Goal: Information Seeking & Learning: Learn about a topic

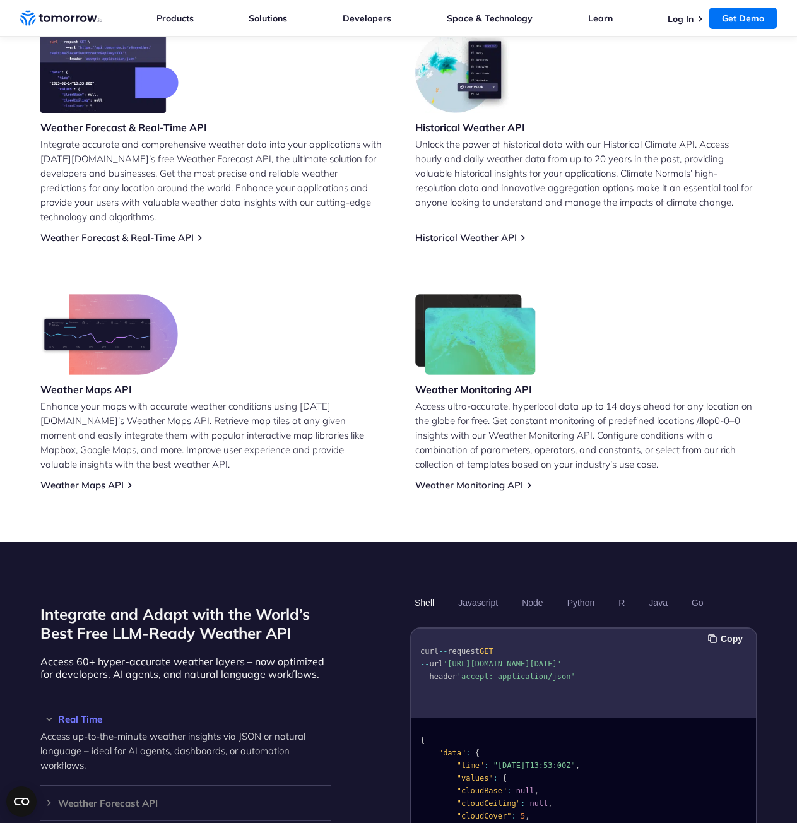
scroll to position [442, 0]
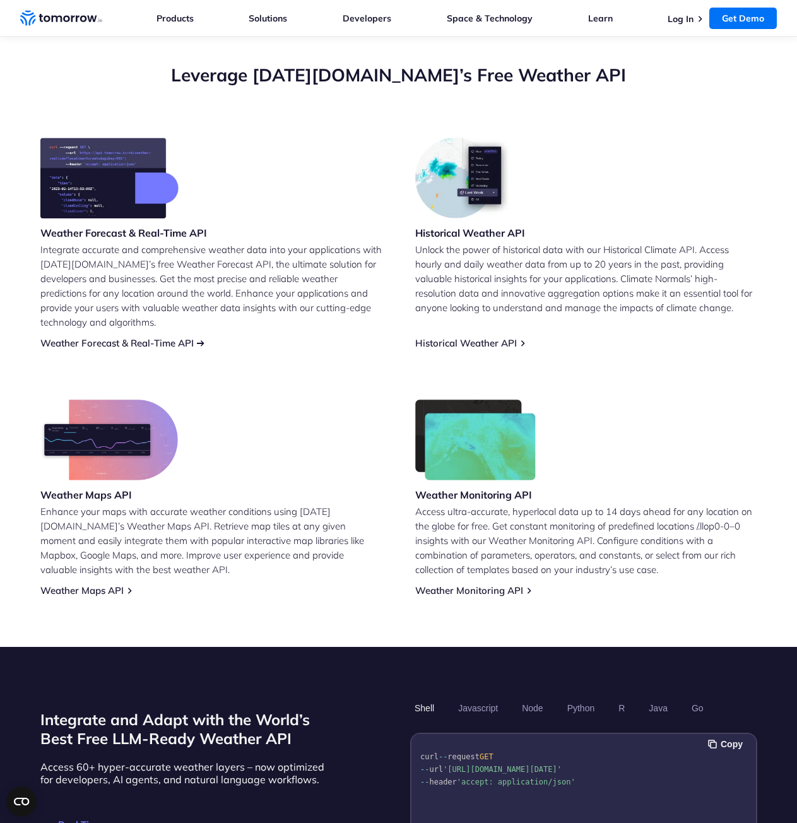
click at [166, 337] on link "Weather Forecast & Real-Time API" at bounding box center [116, 343] width 153 height 12
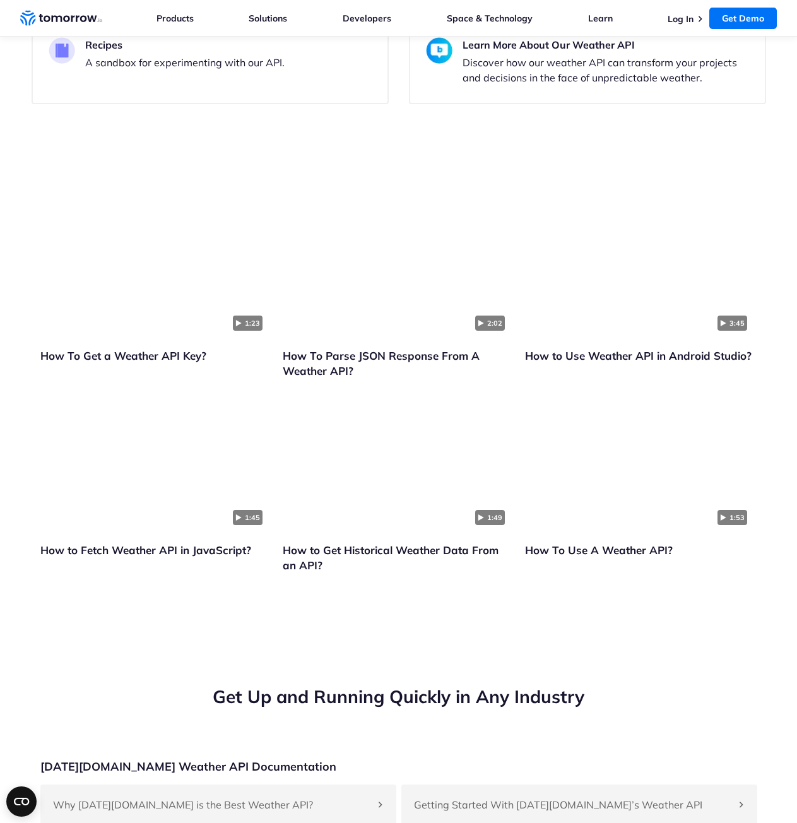
scroll to position [2903, 0]
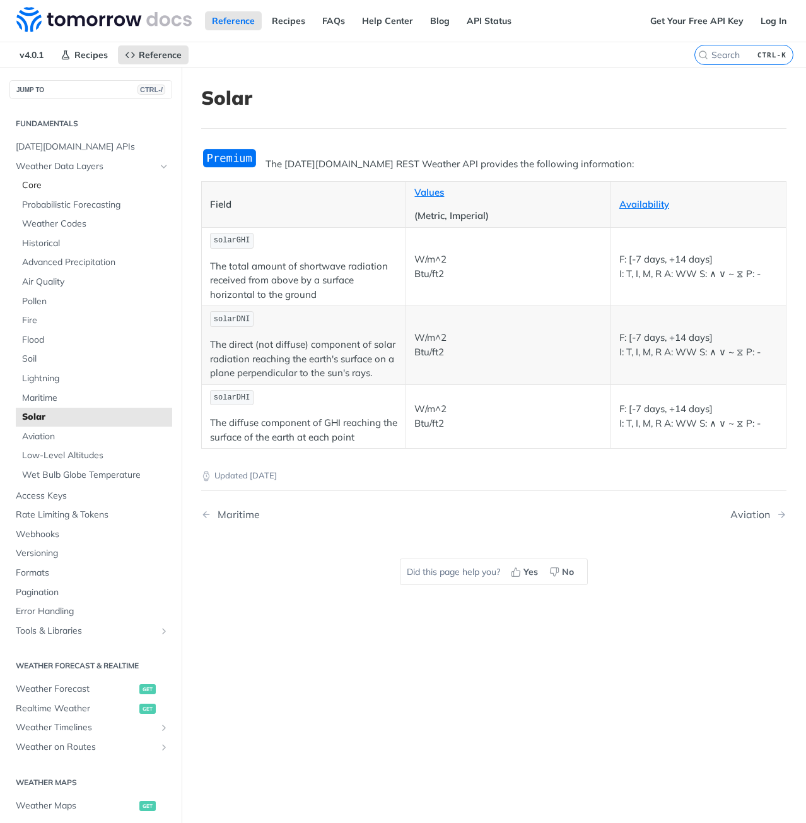
click at [26, 179] on link "Core" at bounding box center [94, 185] width 156 height 19
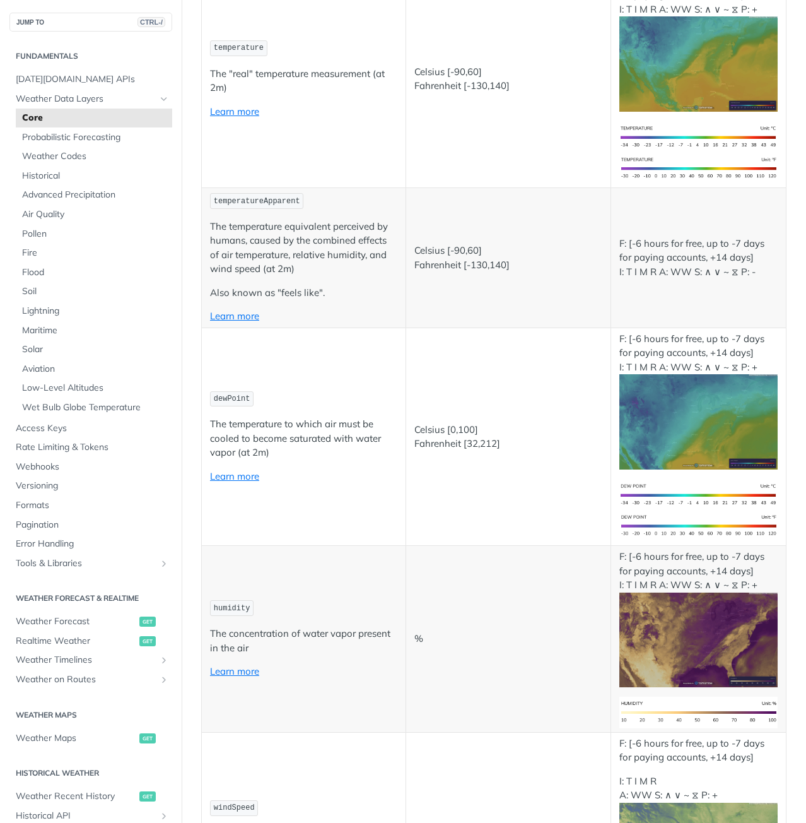
scroll to position [442, 0]
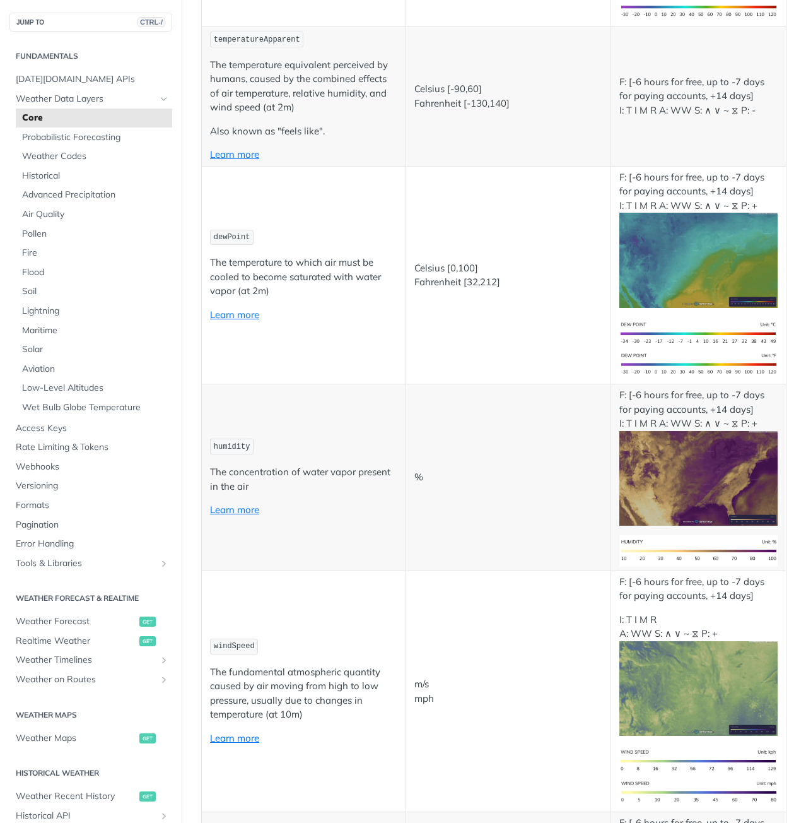
click at [281, 266] on p "The temperature to which air must be cooled to become saturated with water vapo…" at bounding box center [303, 277] width 187 height 43
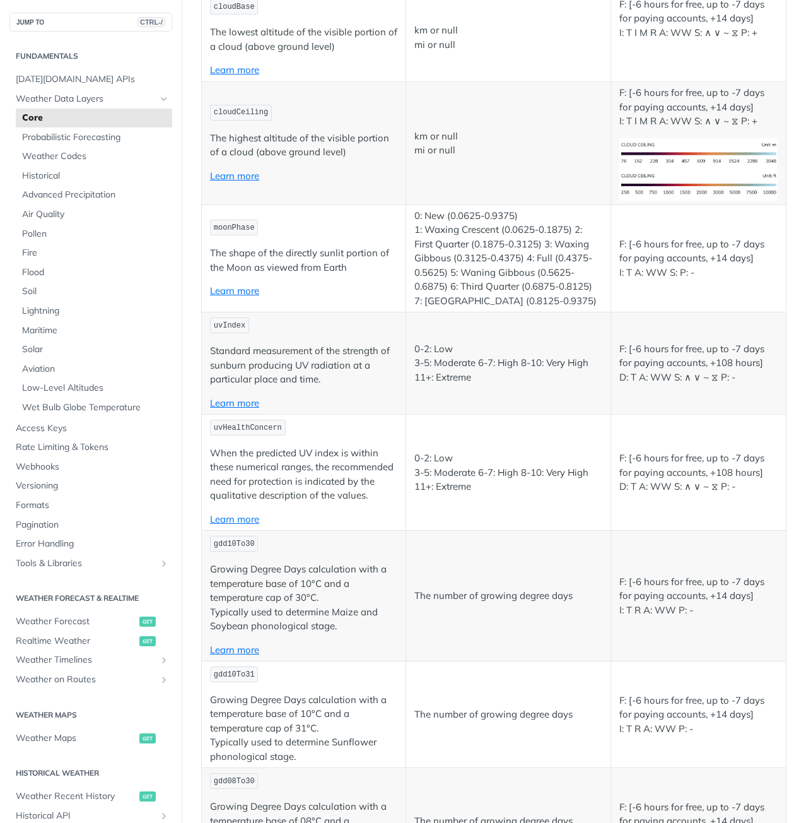
scroll to position [3645, 0]
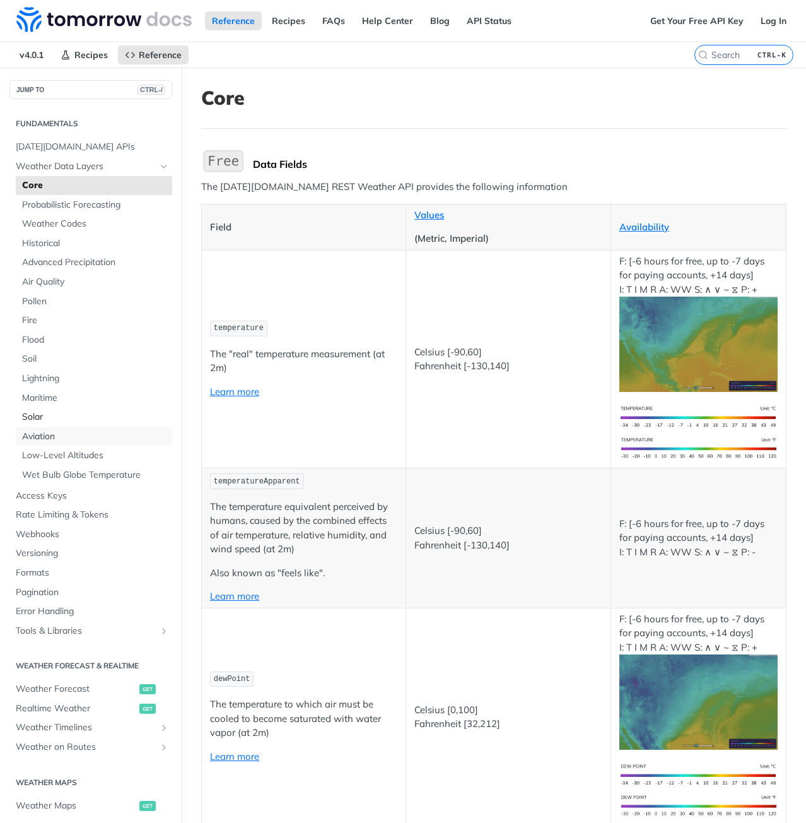
click at [43, 430] on span "Aviation" at bounding box center [95, 436] width 147 height 13
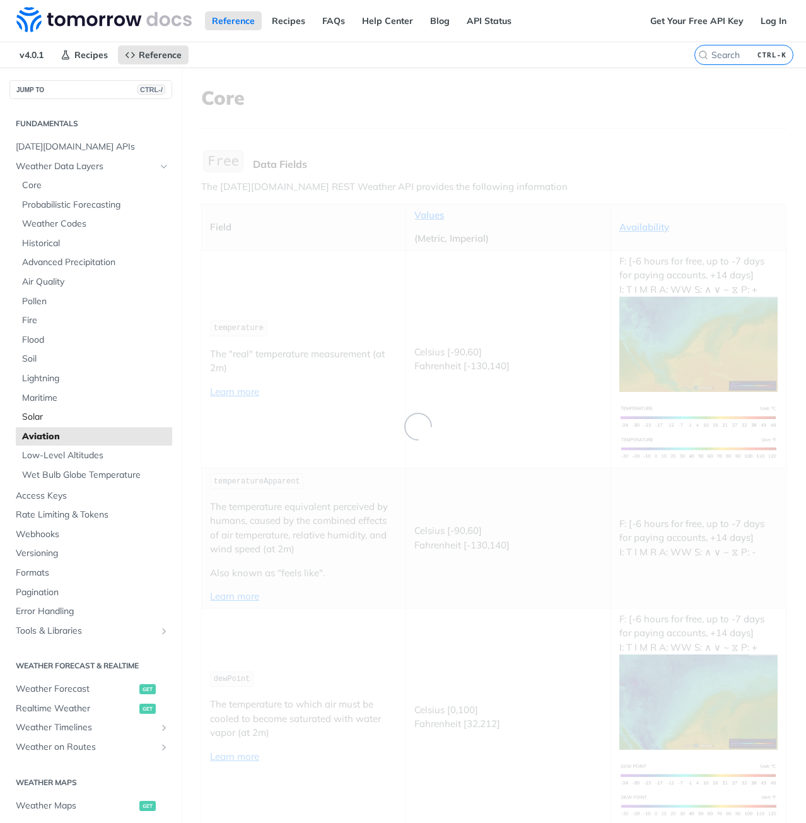
click at [38, 421] on span "Solar" at bounding box center [95, 417] width 147 height 13
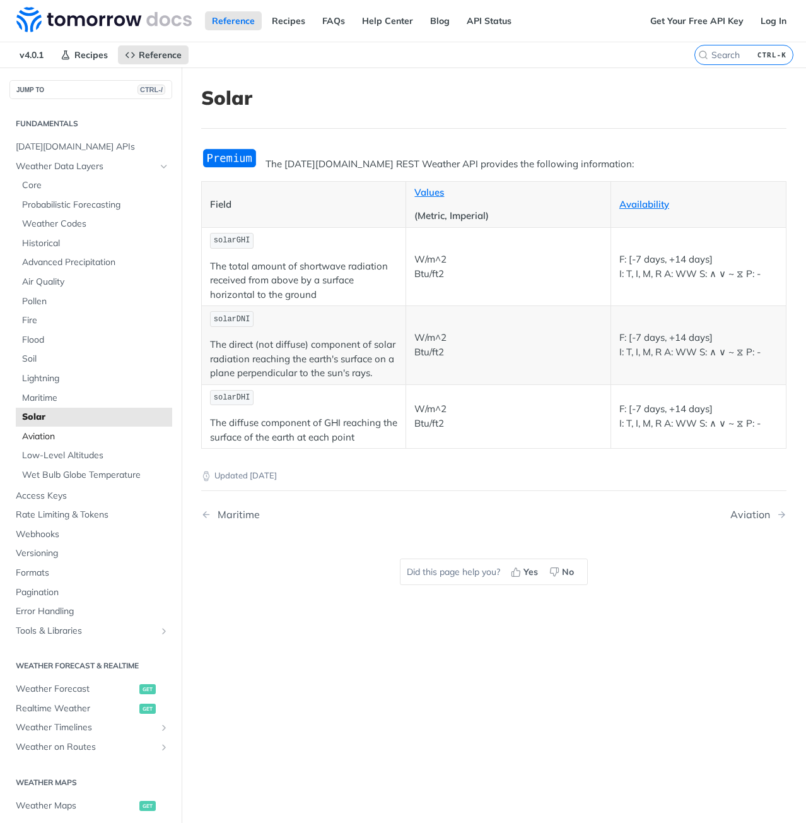
click at [49, 437] on span "Aviation" at bounding box center [95, 436] width 147 height 13
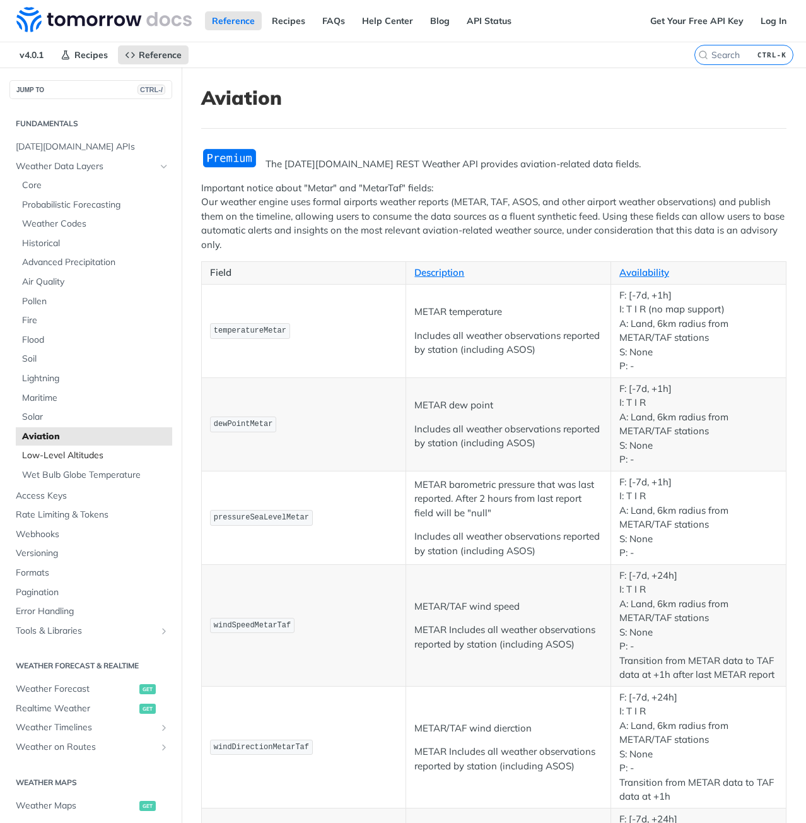
click at [56, 457] on span "Low-Level Altitudes" at bounding box center [95, 455] width 147 height 13
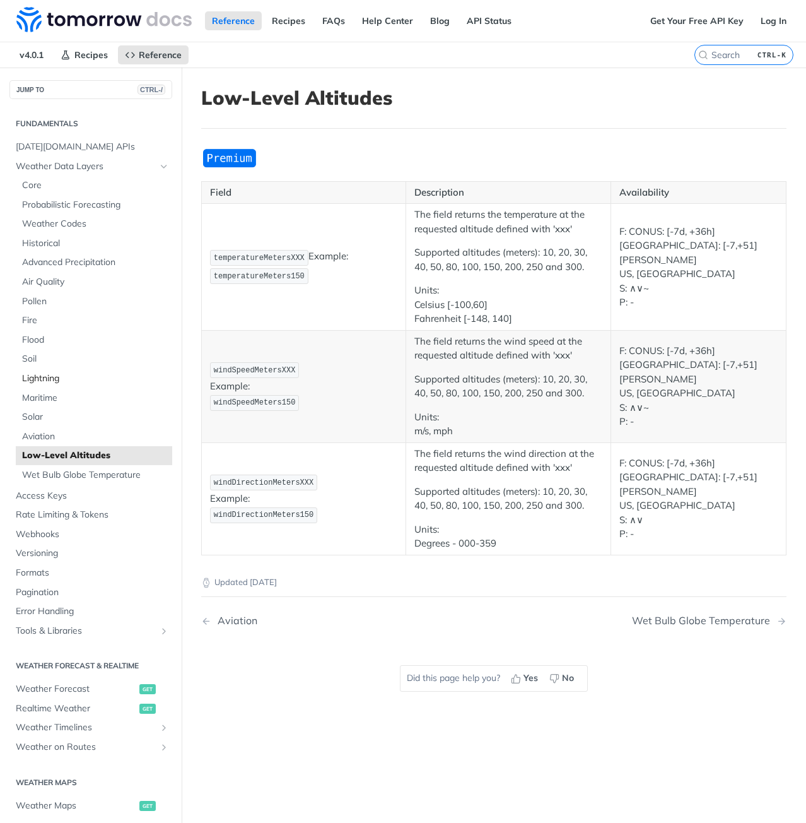
click at [45, 378] on span "Lightning" at bounding box center [95, 378] width 147 height 13
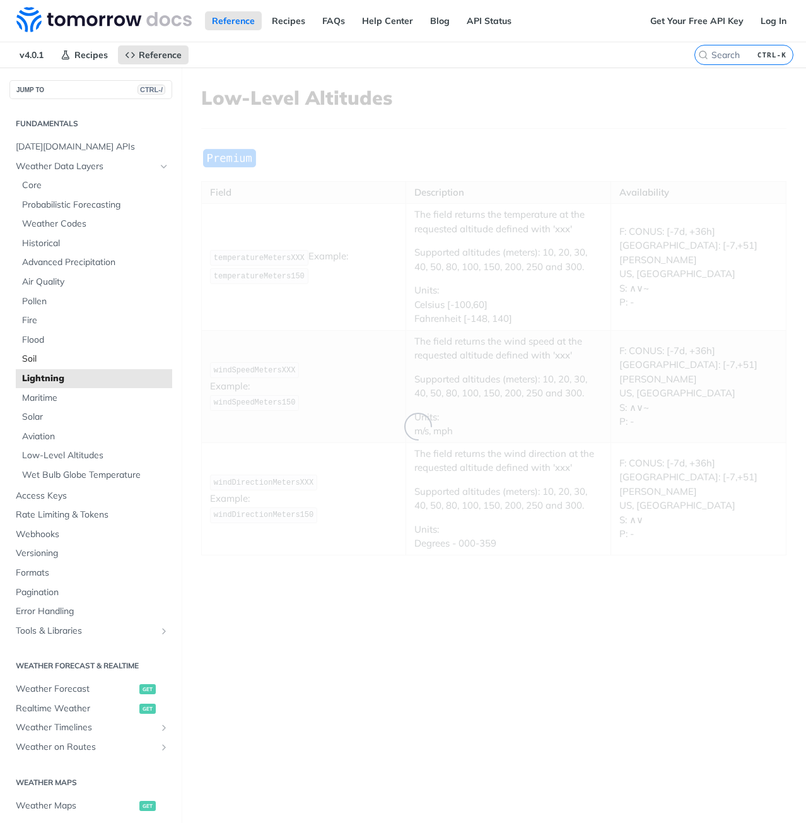
click at [32, 358] on span "Soil" at bounding box center [95, 359] width 147 height 13
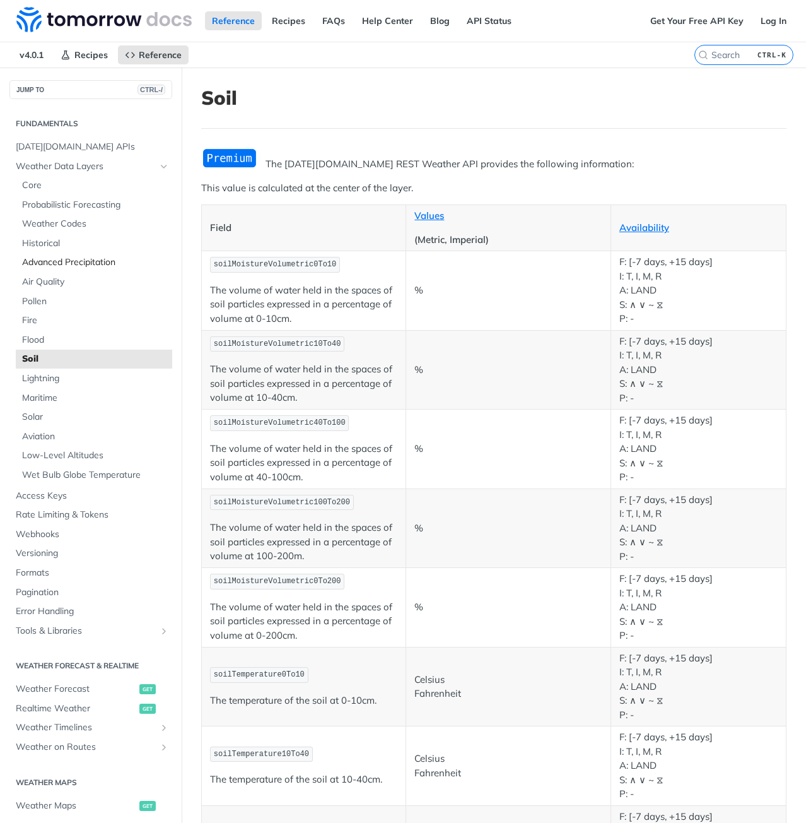
click at [38, 262] on span "Advanced Precipitation" at bounding box center [95, 262] width 147 height 13
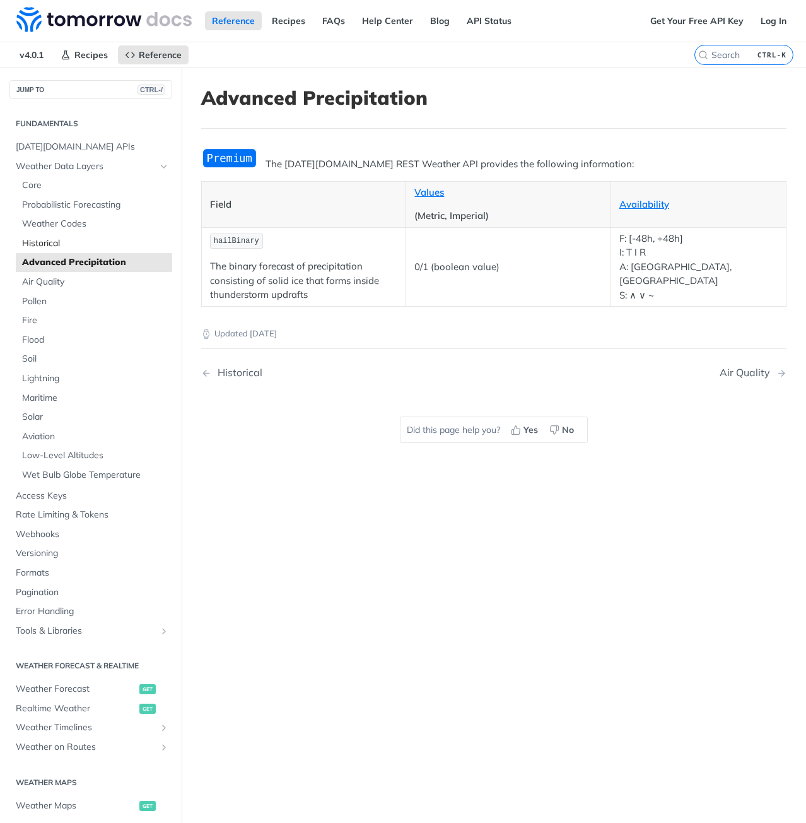
click at [50, 245] on span "Historical" at bounding box center [95, 243] width 147 height 13
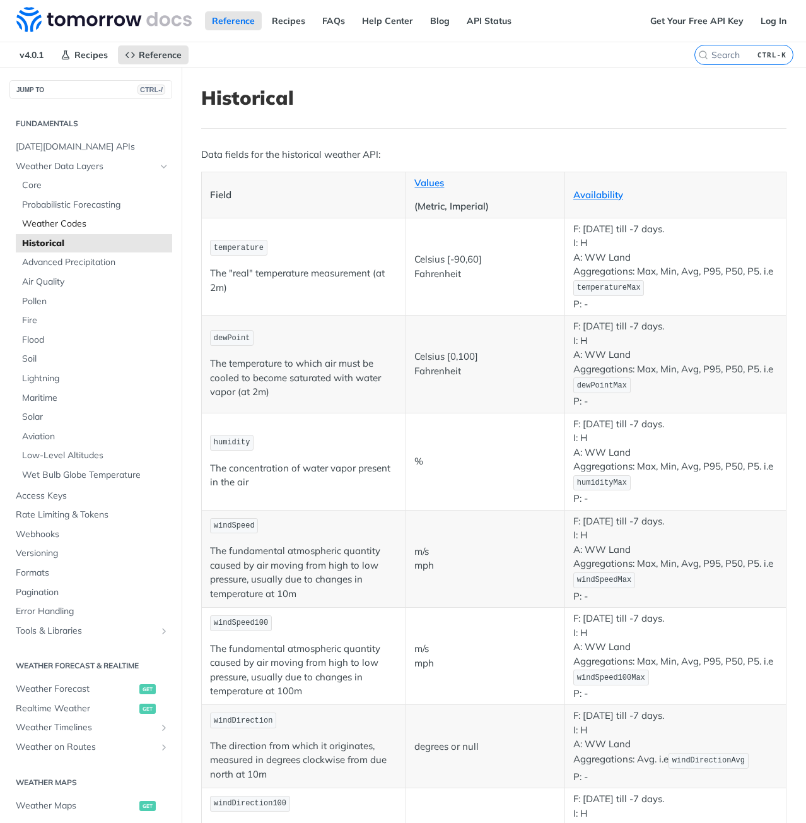
click at [58, 220] on span "Weather Codes" at bounding box center [95, 224] width 147 height 13
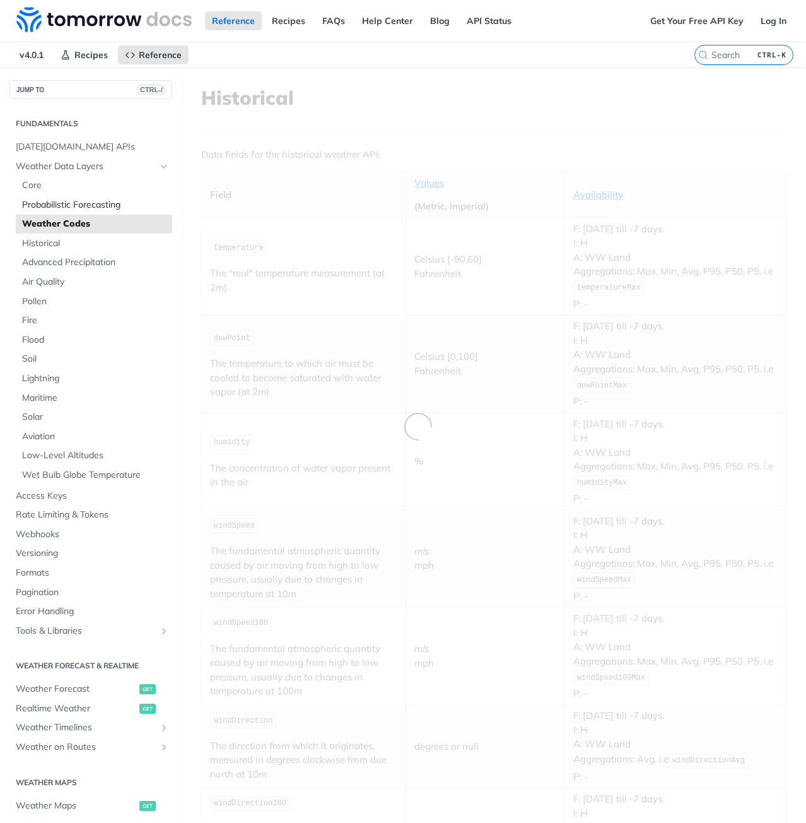
click at [57, 207] on span "Probabilistic Forecasting" at bounding box center [95, 205] width 147 height 13
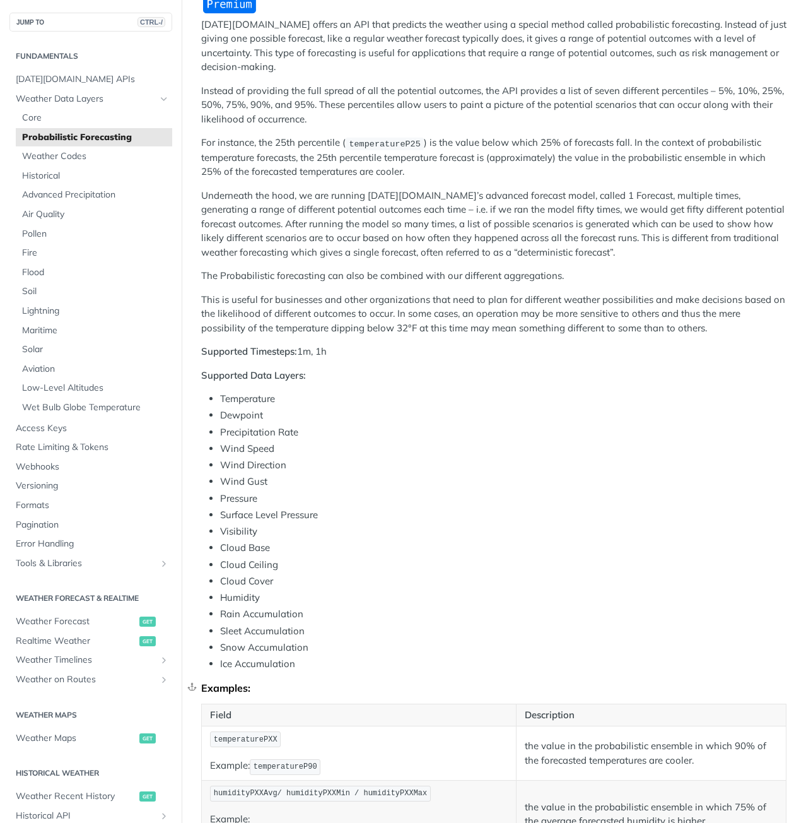
scroll to position [146, 0]
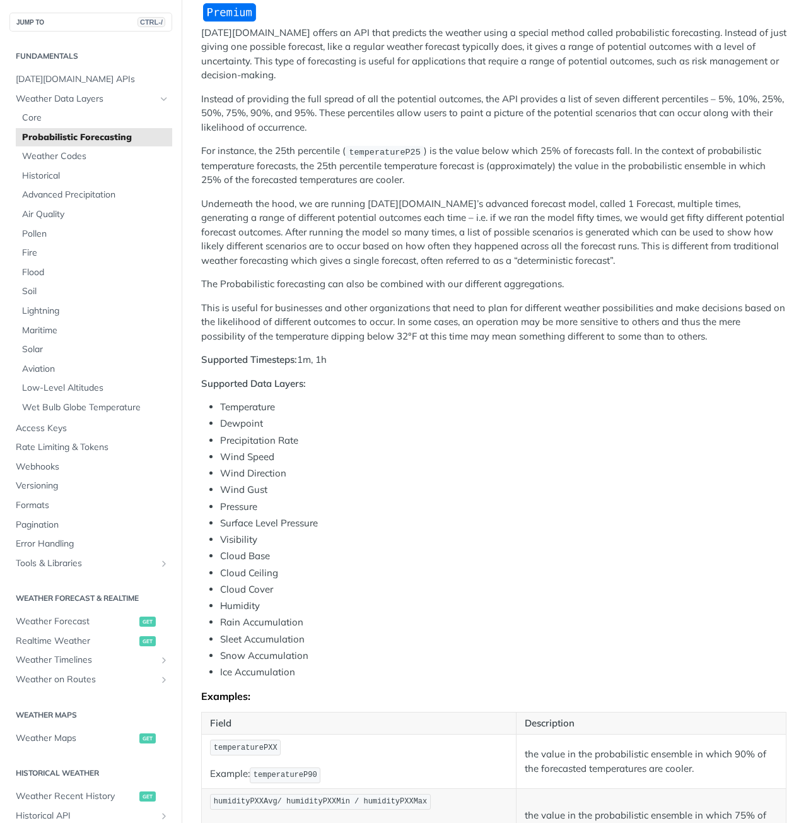
click at [331, 262] on p "Underneath the hood, we are running [DATE][DOMAIN_NAME]’s advanced forecast mod…" at bounding box center [493, 232] width 585 height 71
click at [47, 117] on span "Core" at bounding box center [95, 118] width 147 height 13
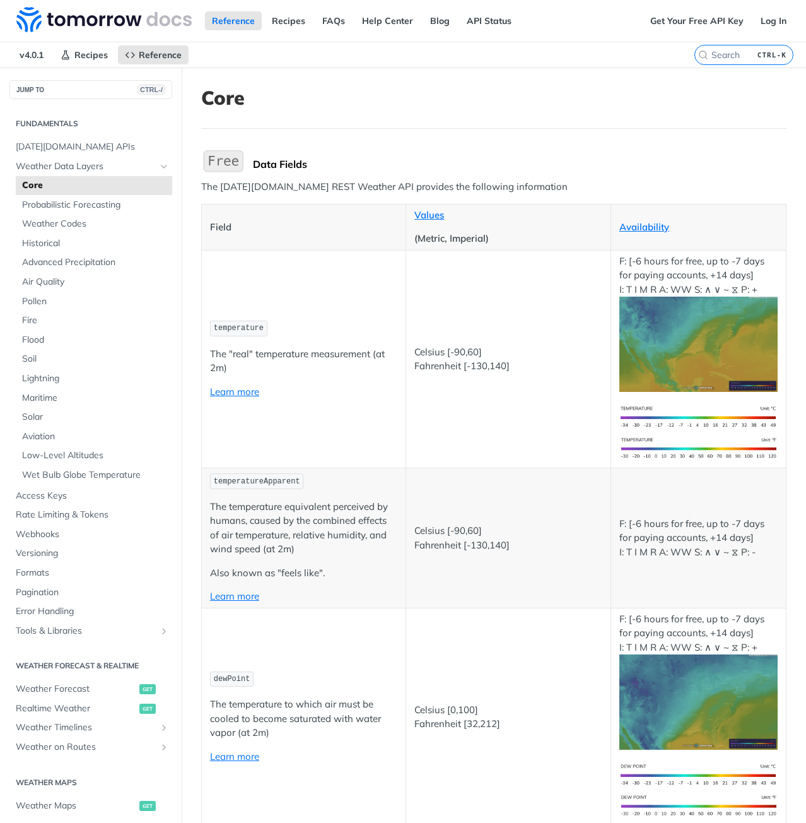
click at [323, 211] on th "Field" at bounding box center [304, 227] width 204 height 46
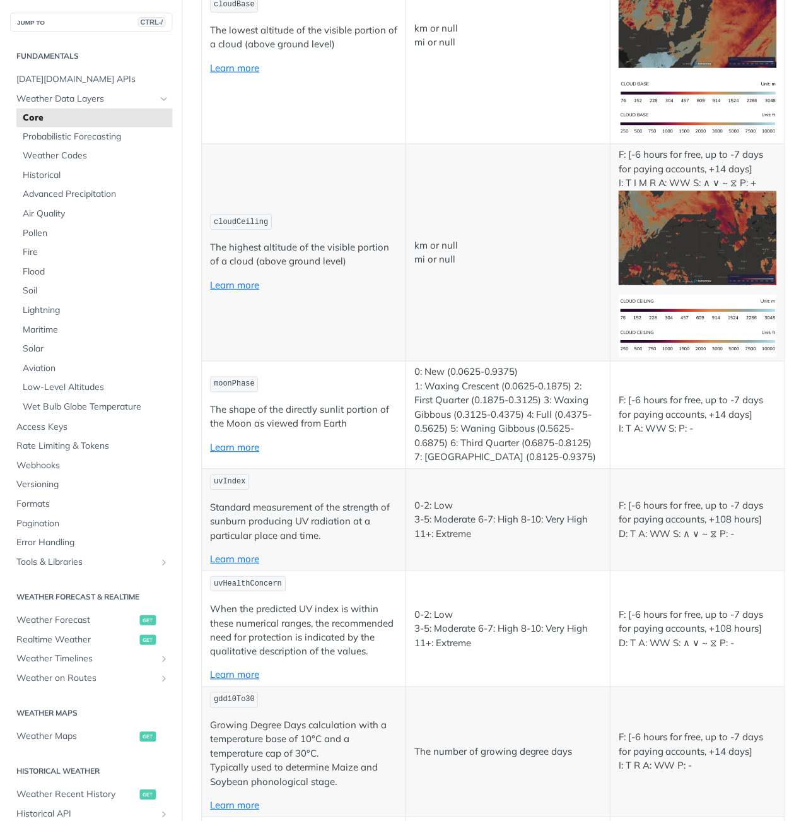
scroll to position [5047, 0]
